Goal: Task Accomplishment & Management: Manage account settings

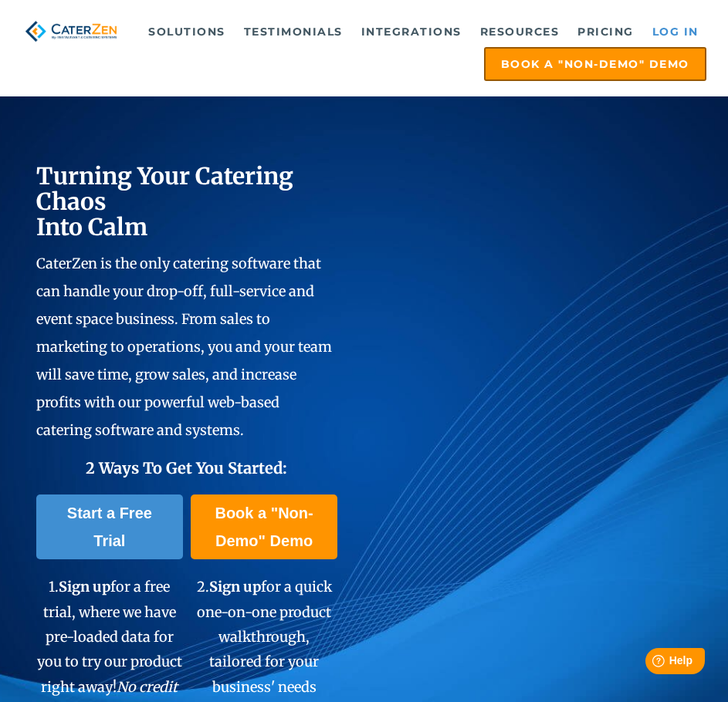
click at [669, 29] on link "Log in" at bounding box center [675, 31] width 62 height 31
click at [686, 25] on link "Log in" at bounding box center [675, 31] width 62 height 31
click at [667, 28] on link "Log in" at bounding box center [675, 31] width 62 height 31
